Goal: Task Accomplishment & Management: Manage account settings

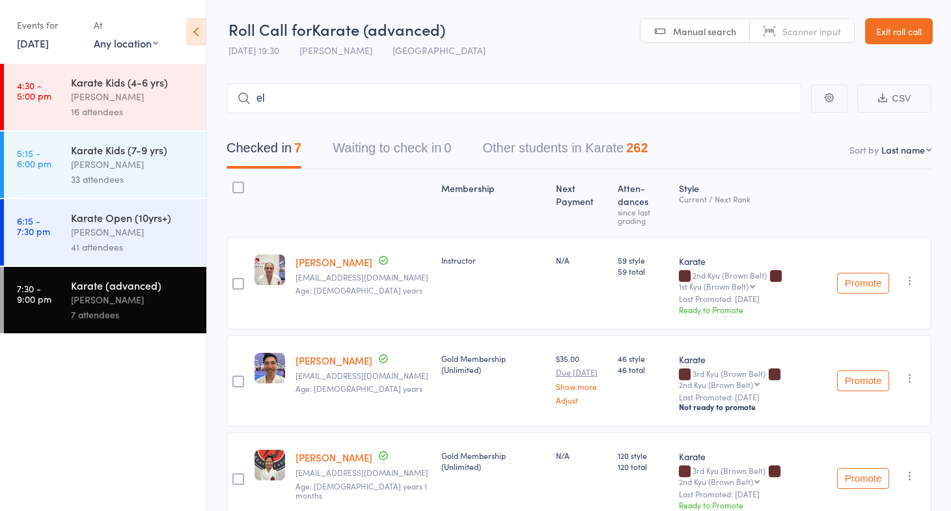
type input "[PERSON_NAME]"
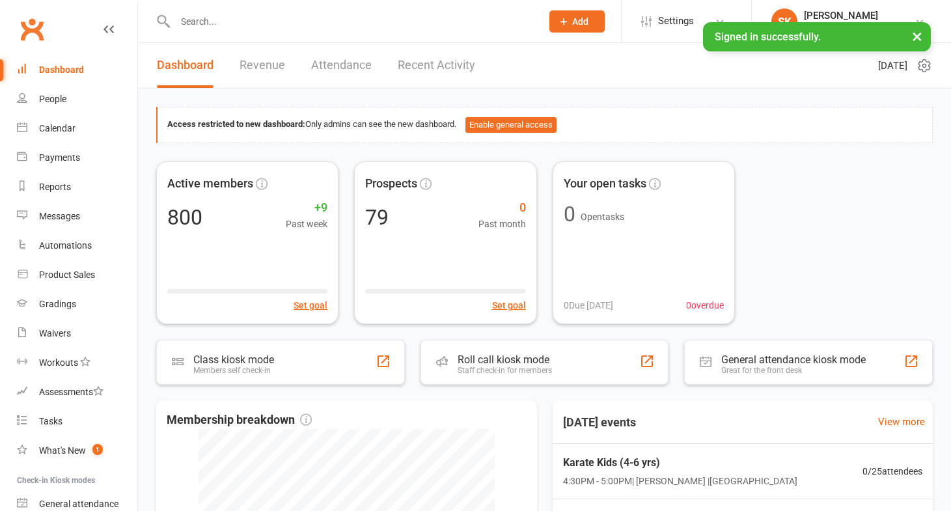
drag, startPoint x: 0, startPoint y: 0, endPoint x: 199, endPoint y: 22, distance: 199.8
click at [199, 22] on input "text" at bounding box center [351, 21] width 361 height 18
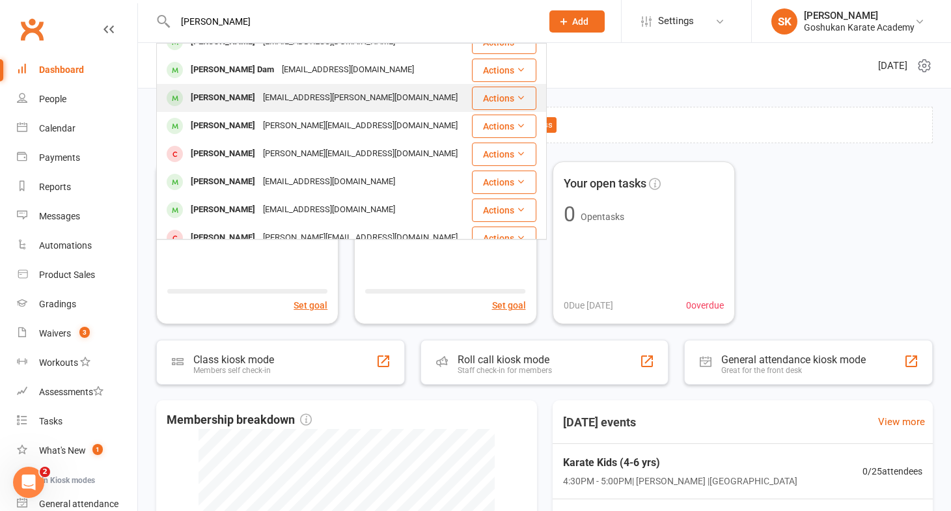
scroll to position [125, 0]
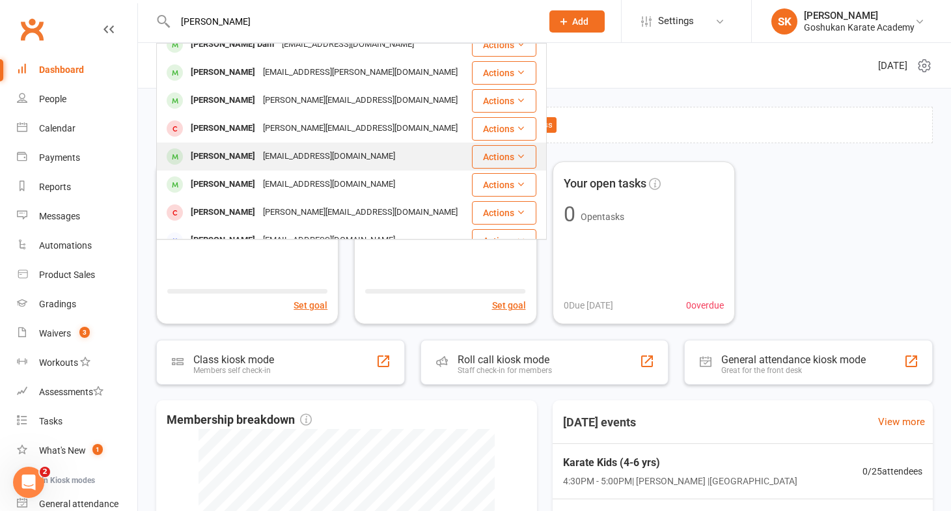
type input "[PERSON_NAME]"
click at [224, 157] on div "[PERSON_NAME]" at bounding box center [223, 156] width 72 height 19
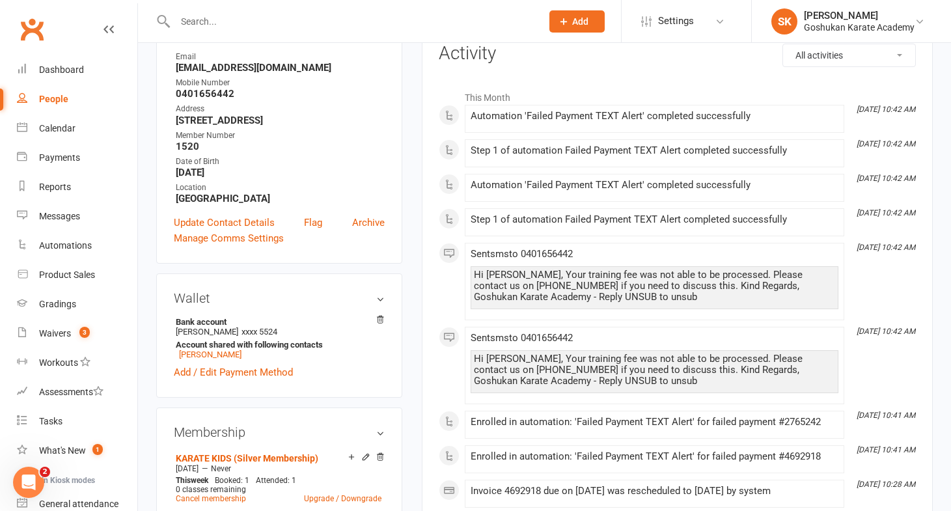
scroll to position [188, 0]
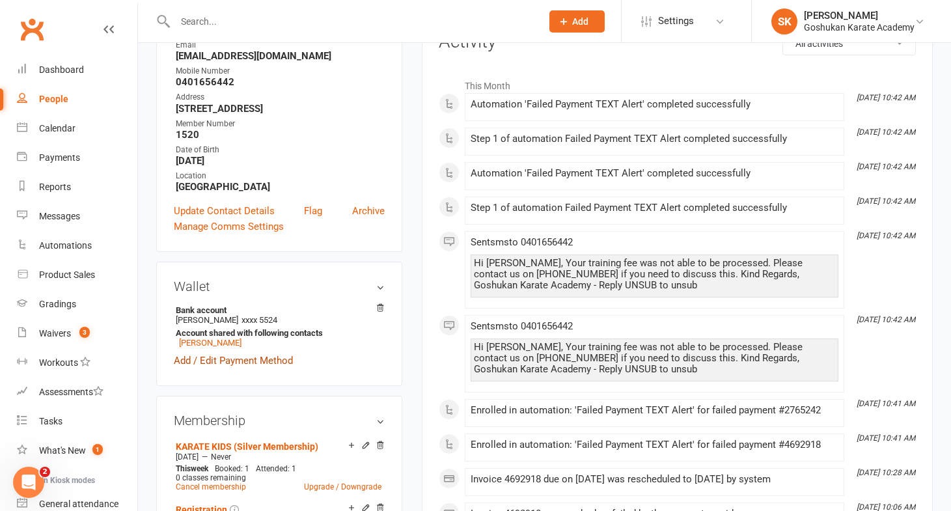
click at [222, 362] on link "Add / Edit Payment Method" at bounding box center [233, 361] width 119 height 16
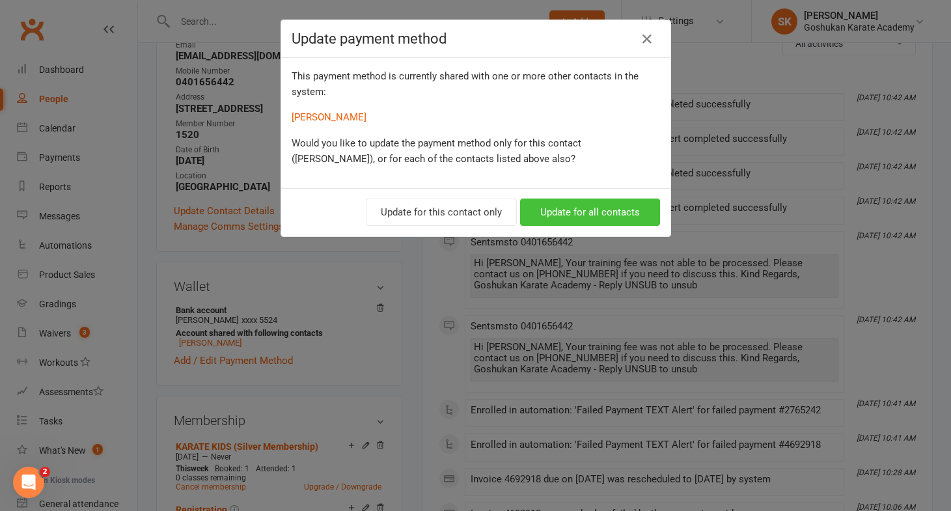
click at [572, 211] on button "Update for all contacts" at bounding box center [590, 212] width 140 height 27
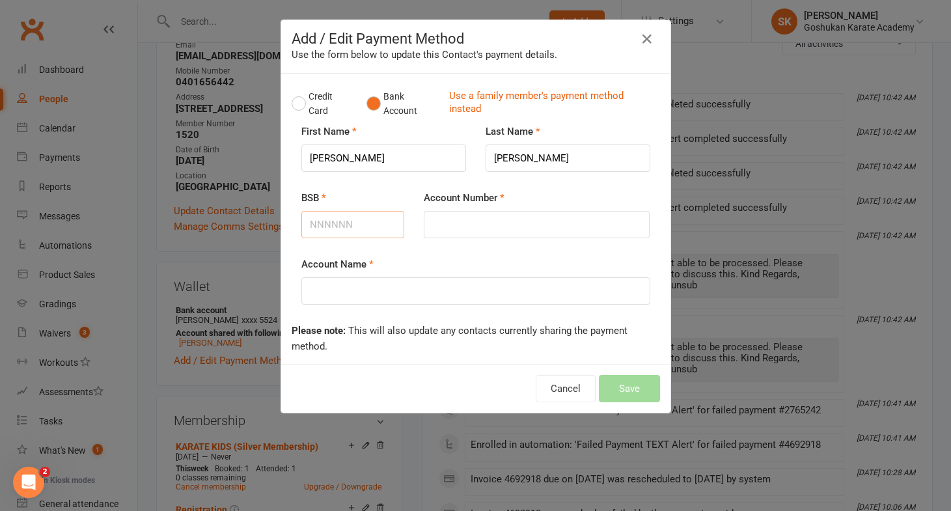
click at [333, 223] on input "BSB" at bounding box center [353, 224] width 104 height 27
type input "062268"
click at [464, 227] on input "Account Number" at bounding box center [537, 224] width 226 height 27
type input "10012953"
click at [383, 292] on input "Account Name" at bounding box center [475, 290] width 349 height 27
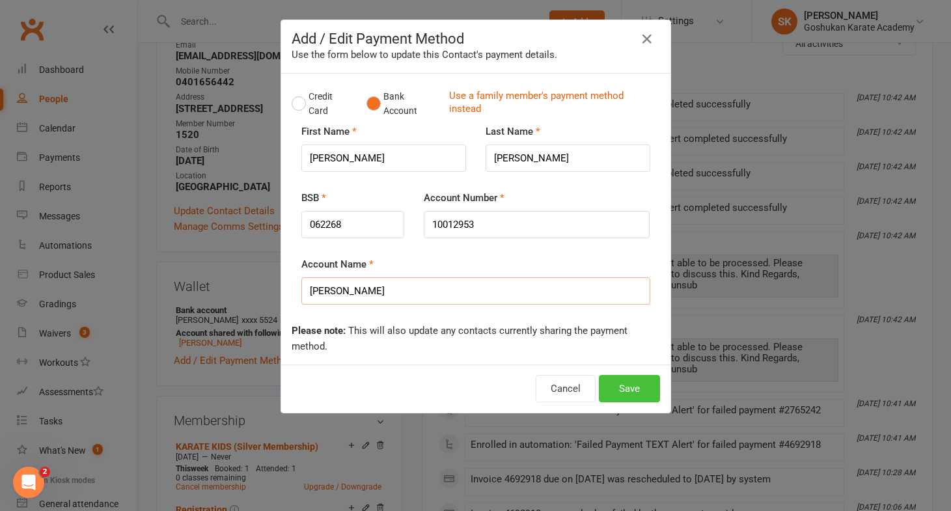
type input "[PERSON_NAME]"
click at [624, 389] on button "Save" at bounding box center [629, 388] width 61 height 27
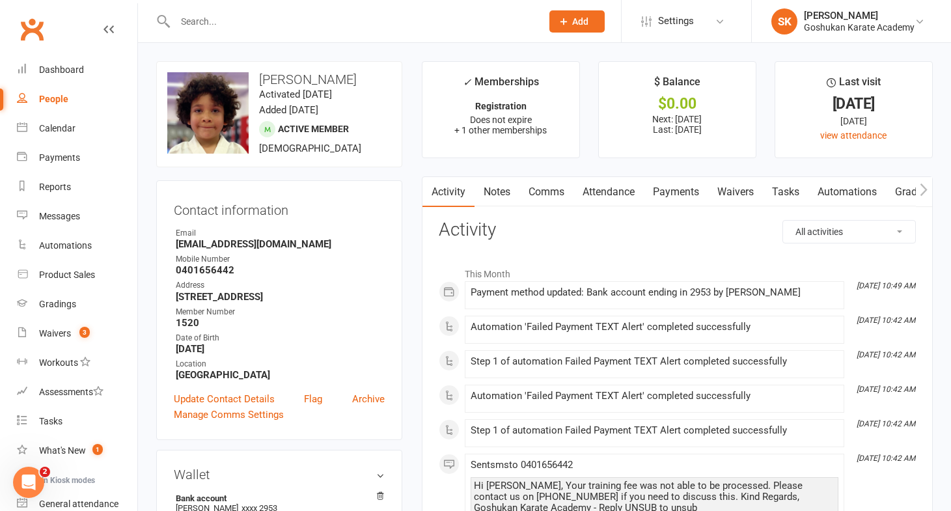
scroll to position [0, 0]
click at [675, 193] on link "Payments" at bounding box center [676, 192] width 64 height 30
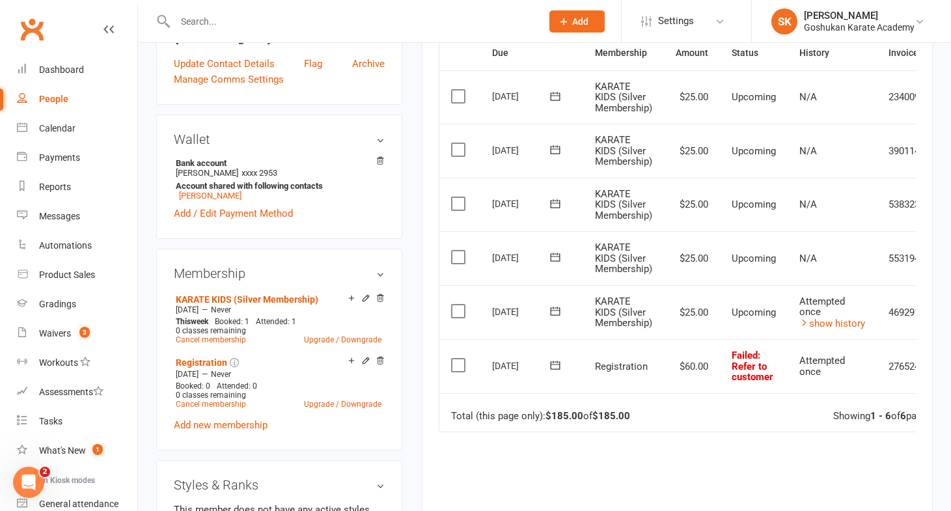
scroll to position [352, 0]
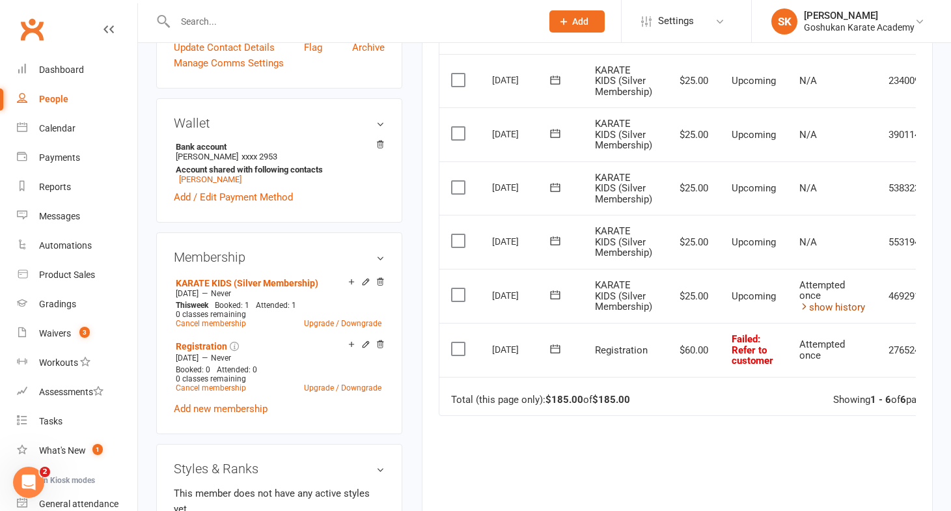
click at [829, 301] on link "show history" at bounding box center [832, 307] width 66 height 12
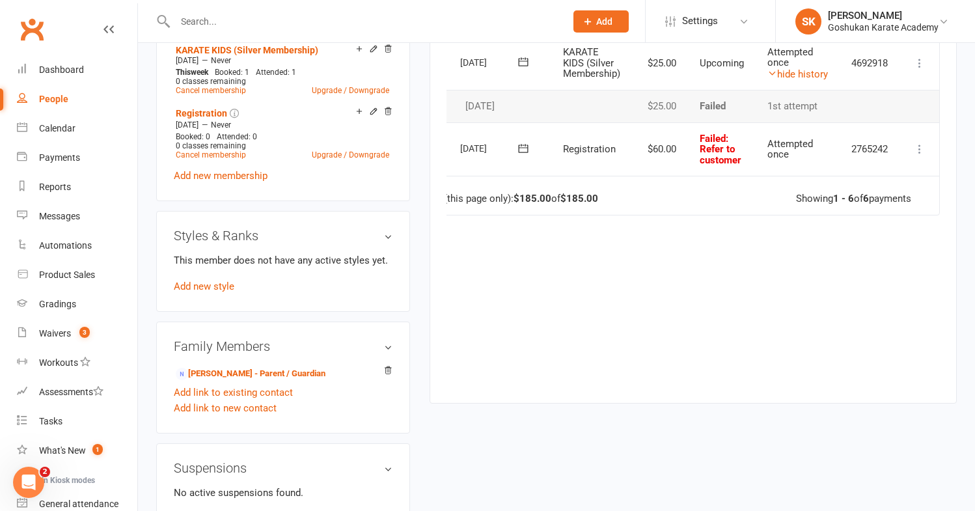
scroll to position [0, 44]
click at [917, 143] on icon at bounding box center [919, 149] width 13 height 13
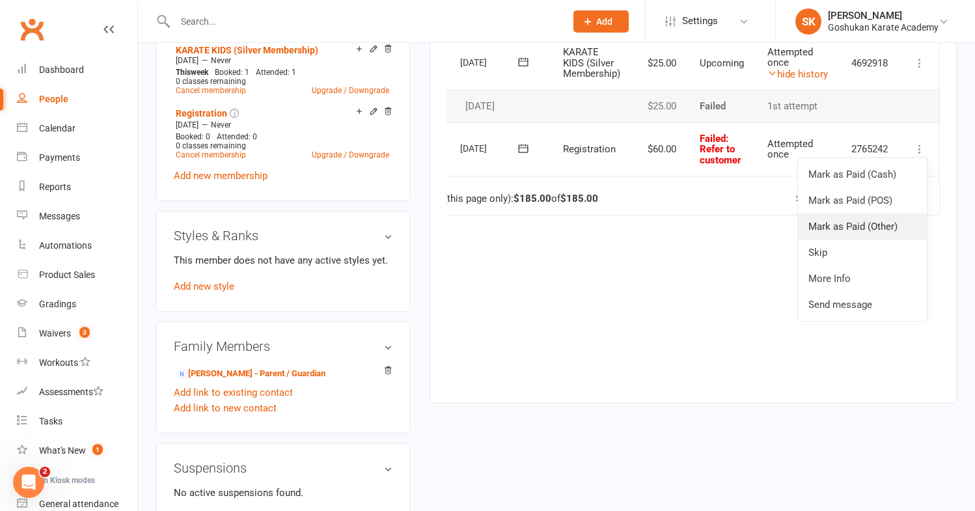
click at [828, 216] on link "Mark as Paid (Other)" at bounding box center [862, 227] width 129 height 26
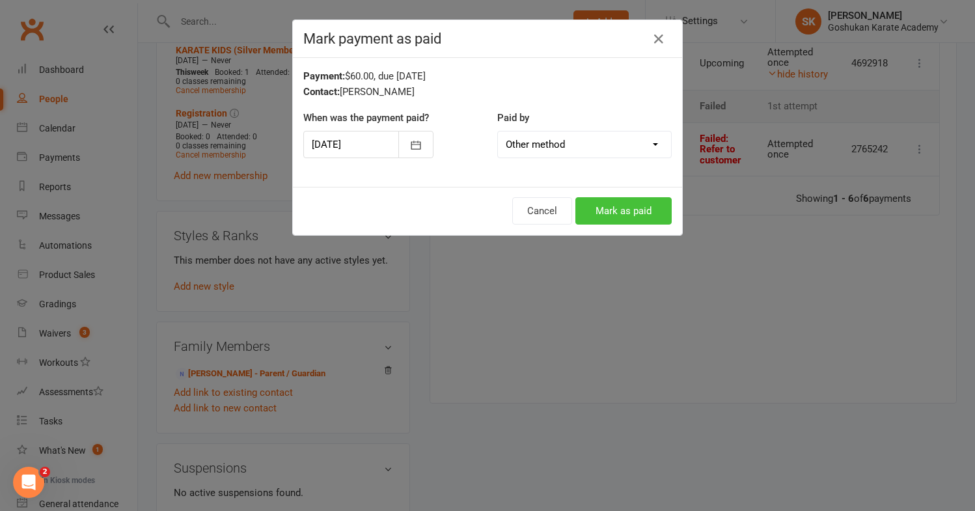
click at [621, 198] on button "Mark as paid" at bounding box center [623, 210] width 96 height 27
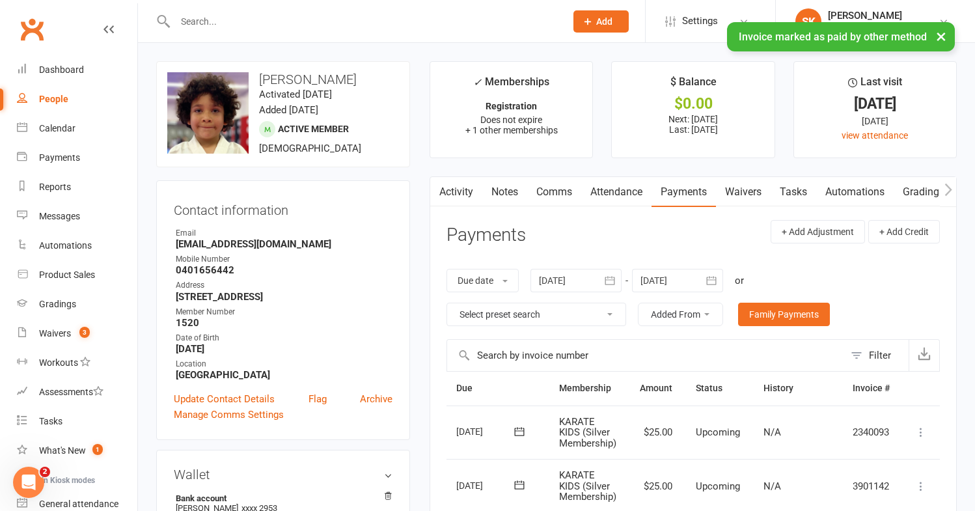
scroll to position [0, 0]
click at [49, 70] on div "Dashboard" at bounding box center [61, 69] width 45 height 10
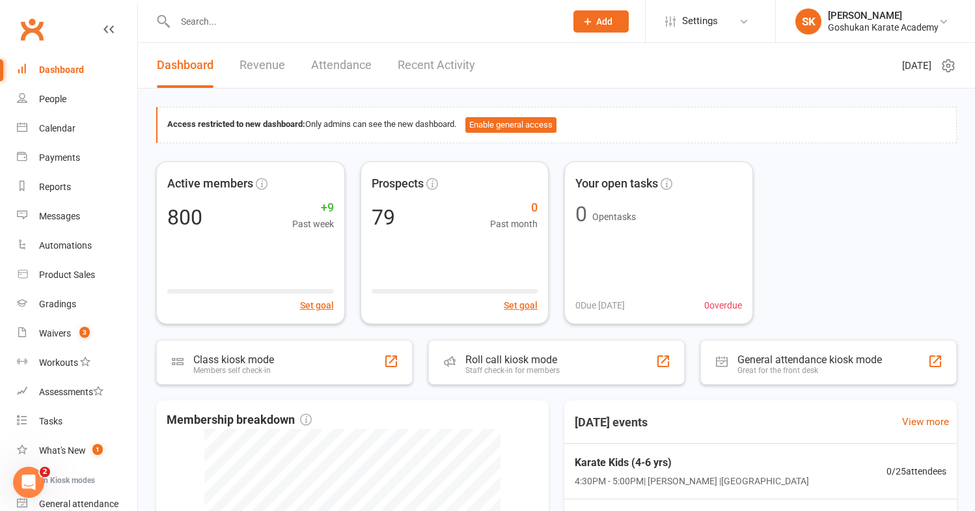
click at [258, 66] on link "Revenue" at bounding box center [263, 65] width 46 height 45
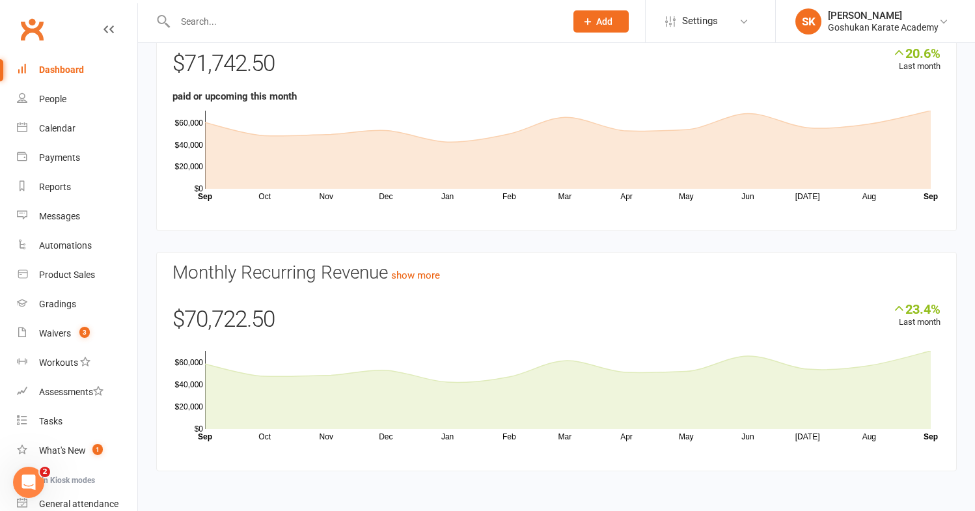
scroll to position [120, 0]
